Goal: Task Accomplishment & Management: Manage account settings

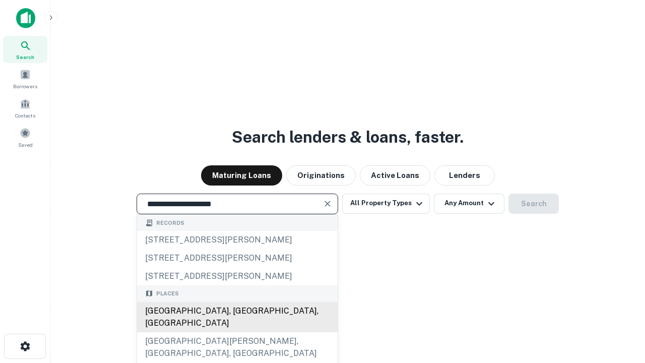
click at [237, 332] on div "[GEOGRAPHIC_DATA], [GEOGRAPHIC_DATA], [GEOGRAPHIC_DATA]" at bounding box center [237, 317] width 201 height 30
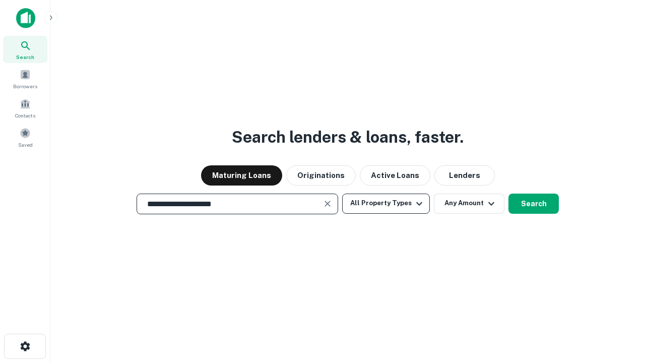
type input "**********"
click at [386, 203] on button "All Property Types" at bounding box center [386, 204] width 88 height 20
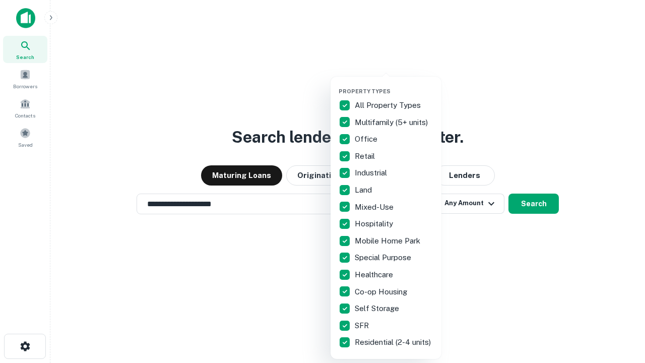
click at [394, 85] on button "button" at bounding box center [394, 85] width 111 height 1
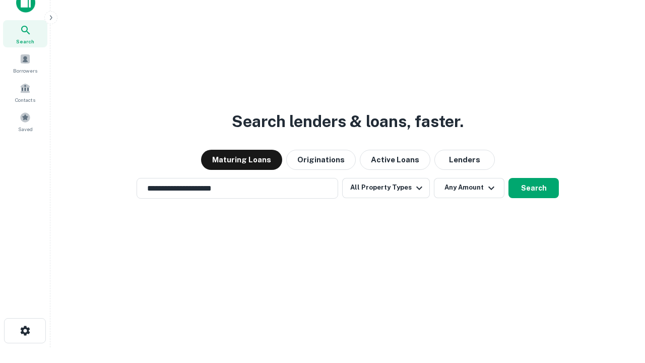
scroll to position [6, 121]
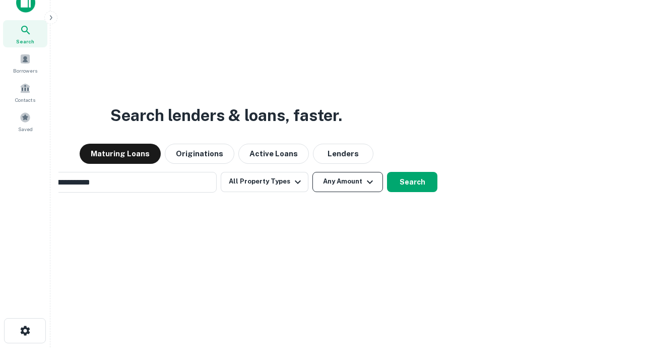
click at [312, 172] on button "Any Amount" at bounding box center [347, 182] width 71 height 20
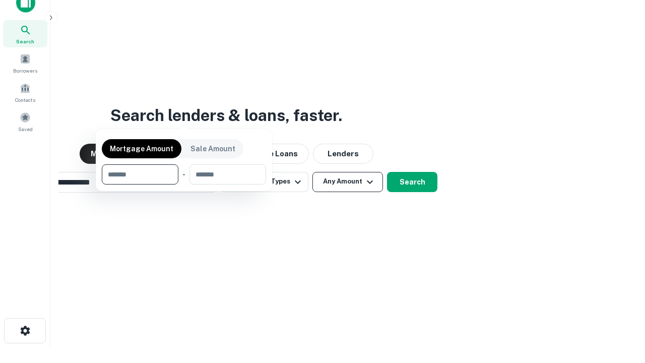
scroll to position [16, 0]
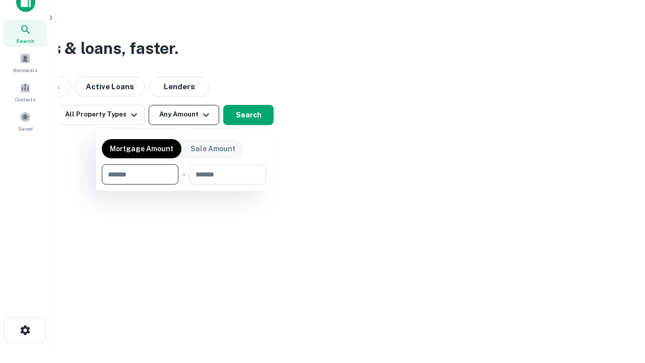
type input "*******"
click at [184, 184] on button "button" at bounding box center [184, 184] width 164 height 1
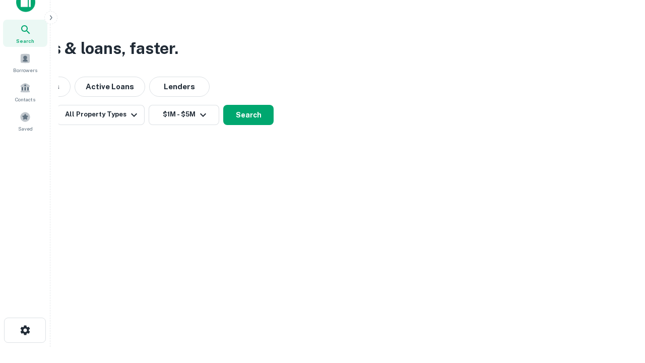
scroll to position [6, 186]
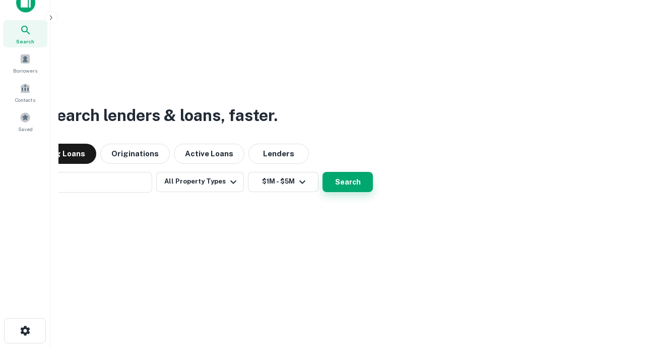
click at [323, 172] on button "Search" at bounding box center [348, 182] width 50 height 20
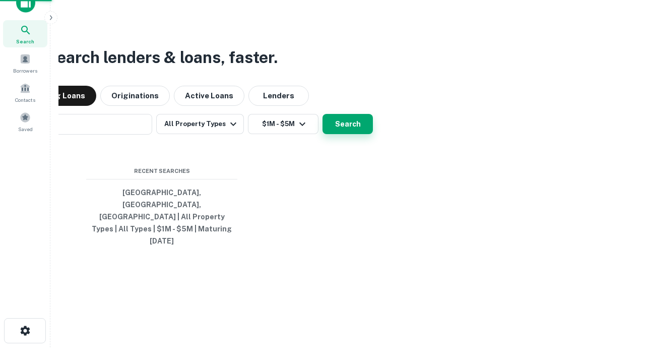
scroll to position [27, 285]
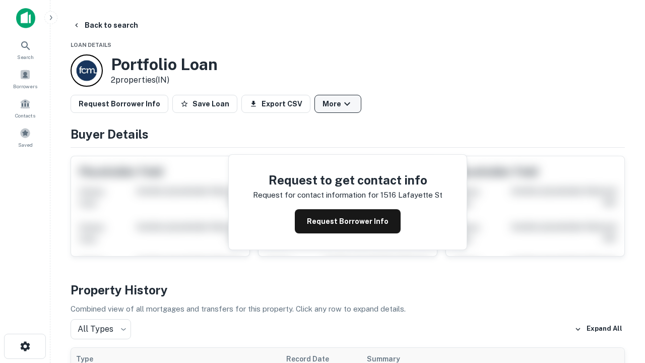
click at [338, 104] on button "More" at bounding box center [337, 104] width 47 height 18
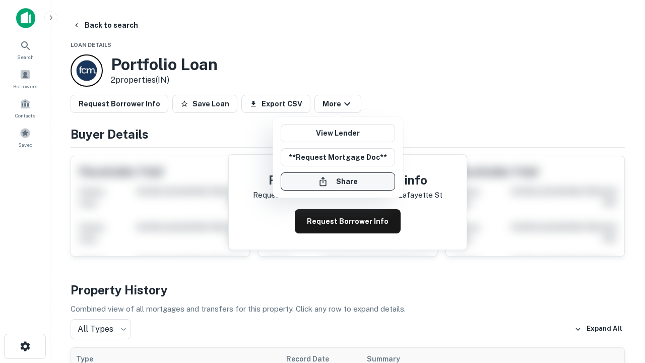
click at [338, 181] on button "Share" at bounding box center [338, 181] width 114 height 18
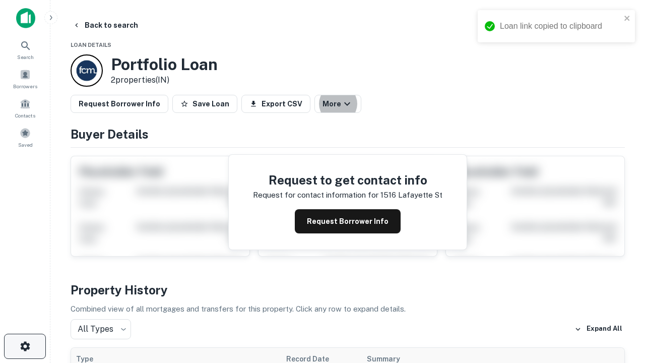
click at [25, 346] on icon "button" at bounding box center [25, 346] width 12 height 12
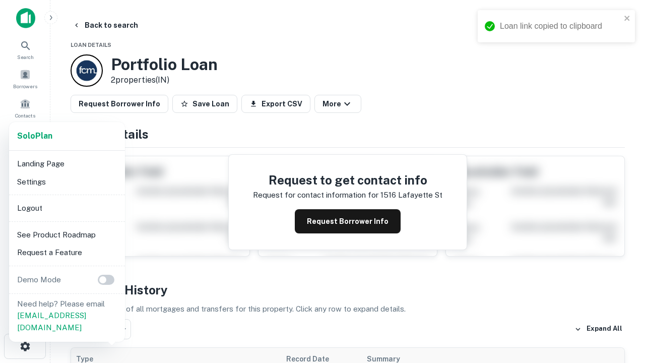
click at [67, 208] on li "Logout" at bounding box center [67, 208] width 108 height 18
